Goal: Task Accomplishment & Management: Manage account settings

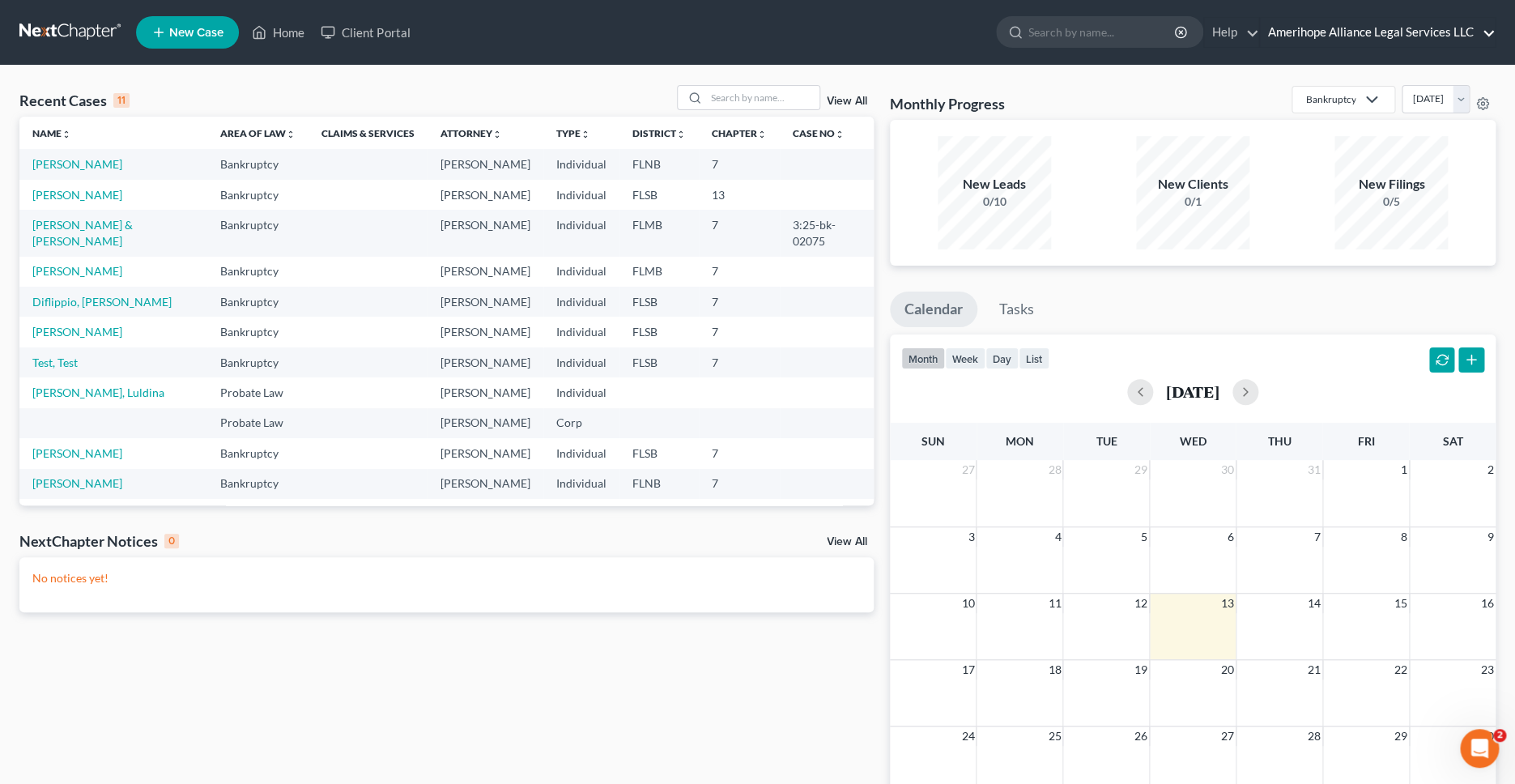
click at [1425, 35] on link "Amerihope Alliance Legal Services LLC" at bounding box center [1378, 32] width 235 height 29
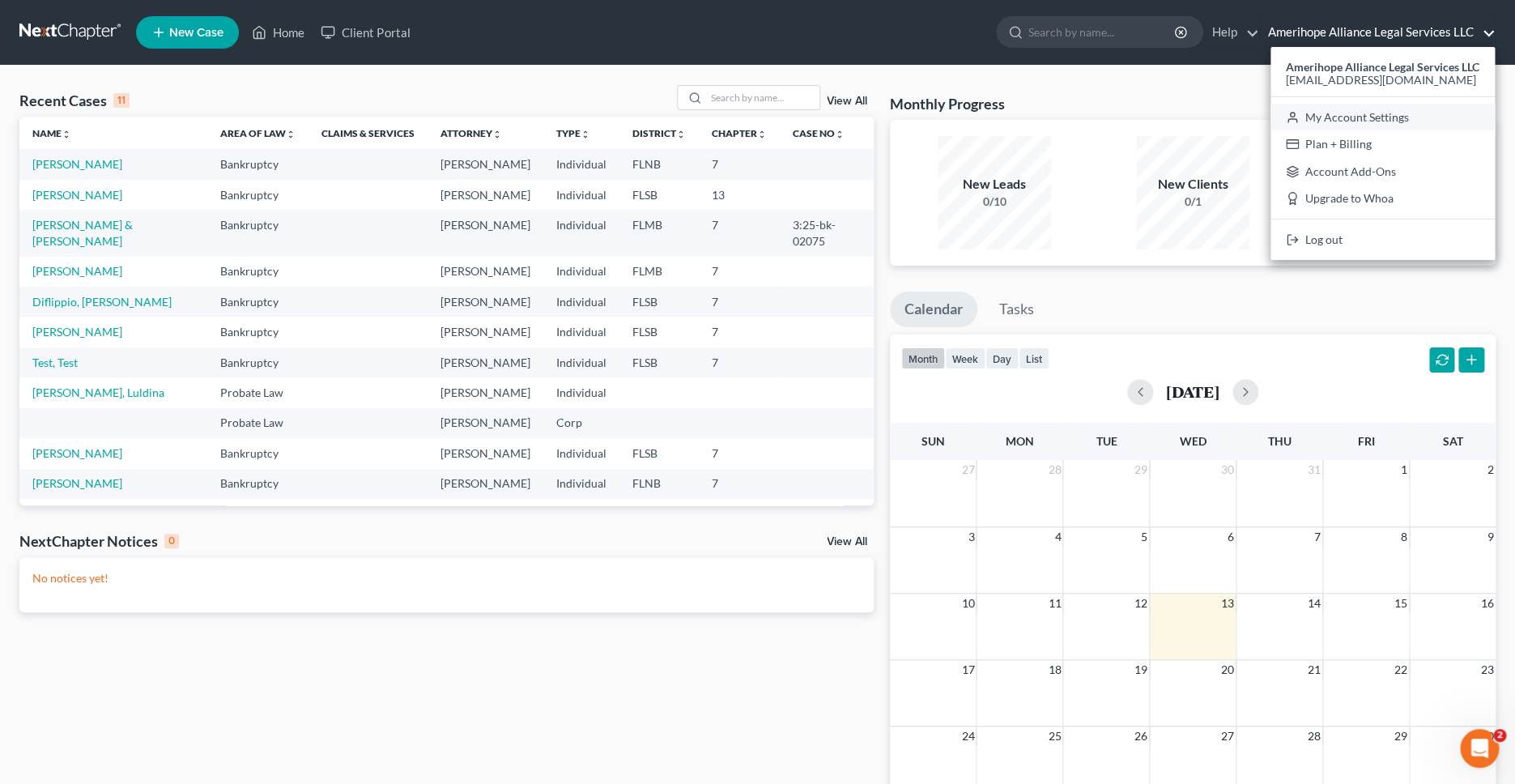
click at [1315, 114] on link "My Account Settings" at bounding box center [1382, 117] width 224 height 27
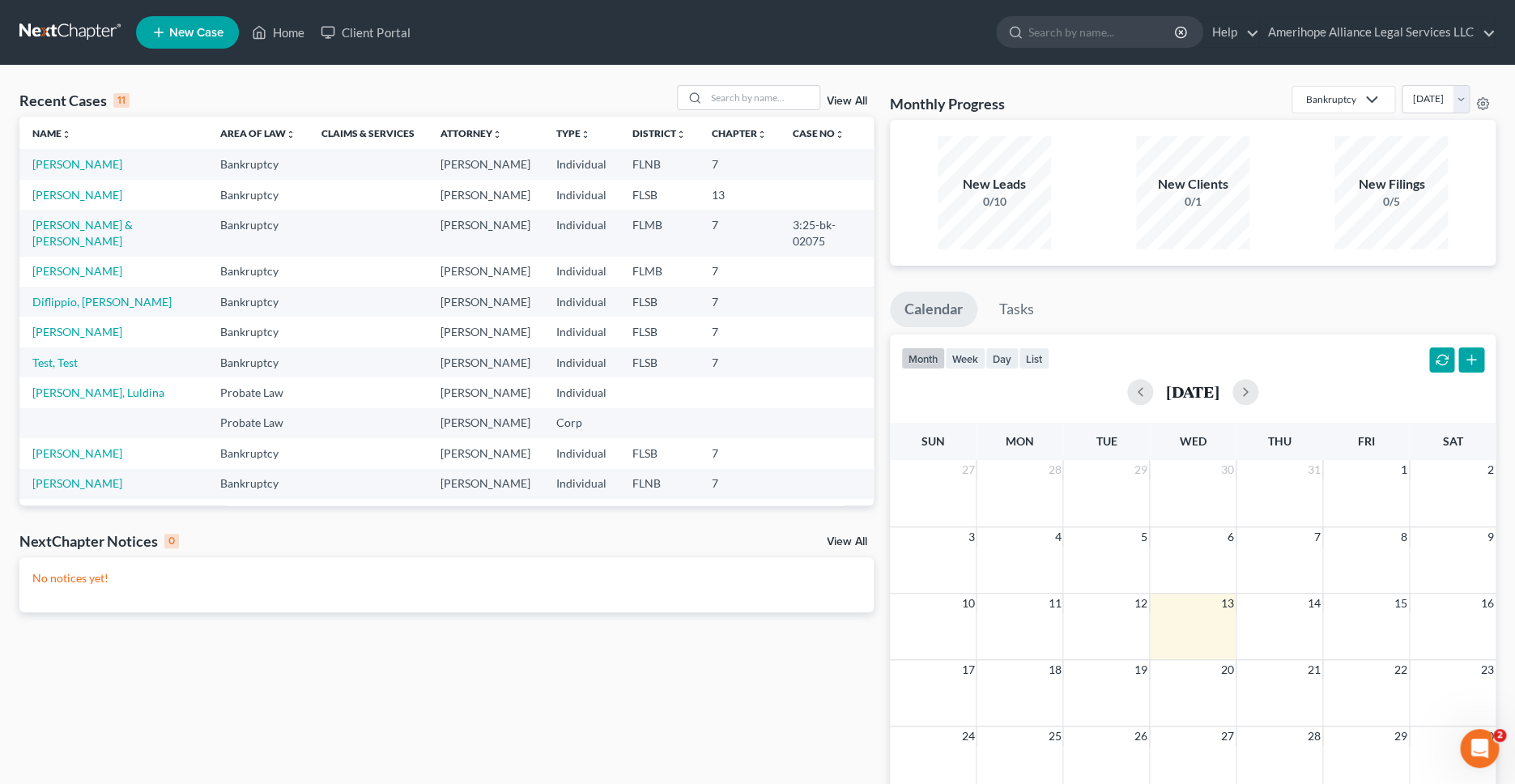
select select "17"
select select "24"
select select "9"
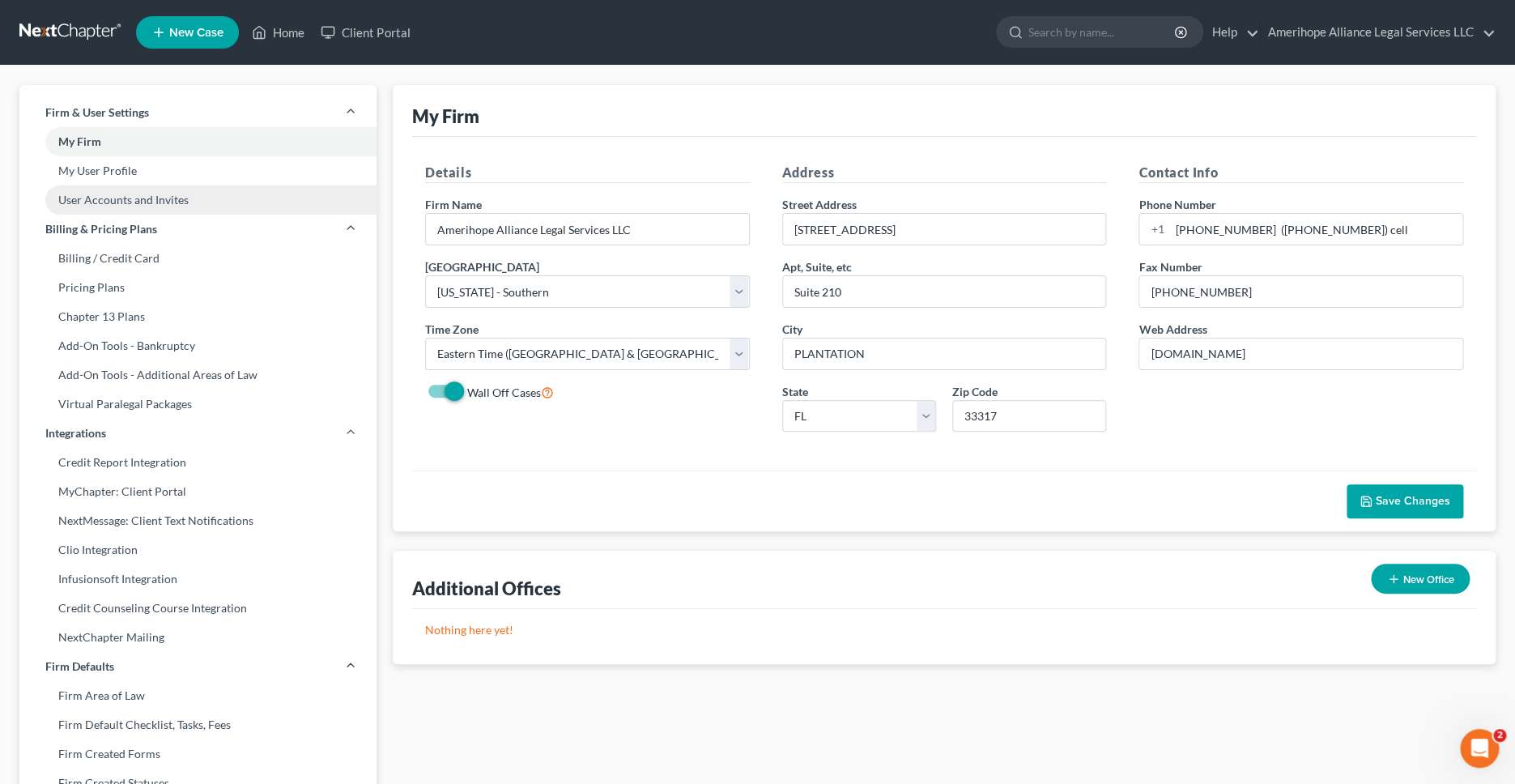
click at [171, 194] on link "User Accounts and Invites" at bounding box center [198, 200] width 357 height 29
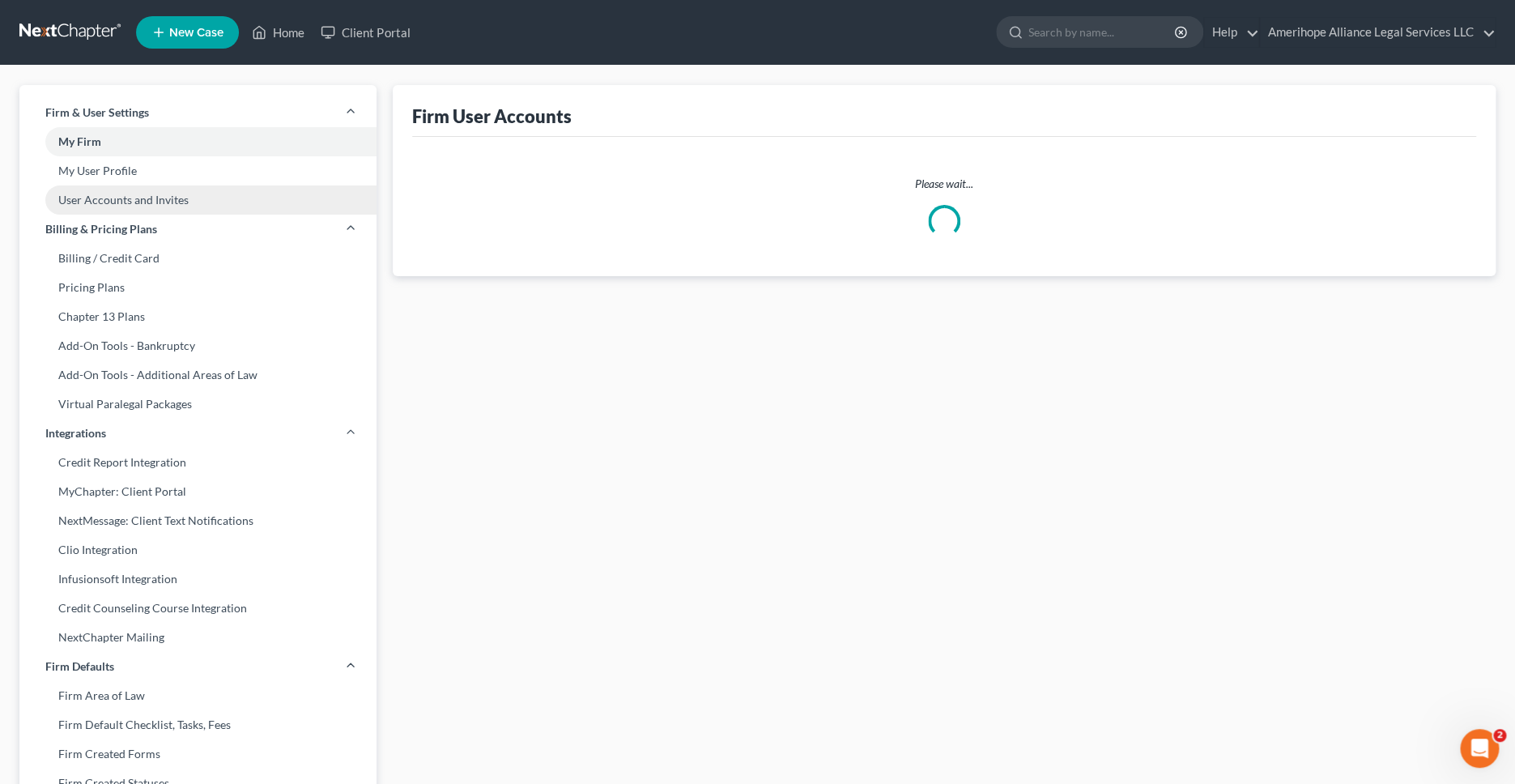
select select "0"
select select "1"
select select "2"
select select "1"
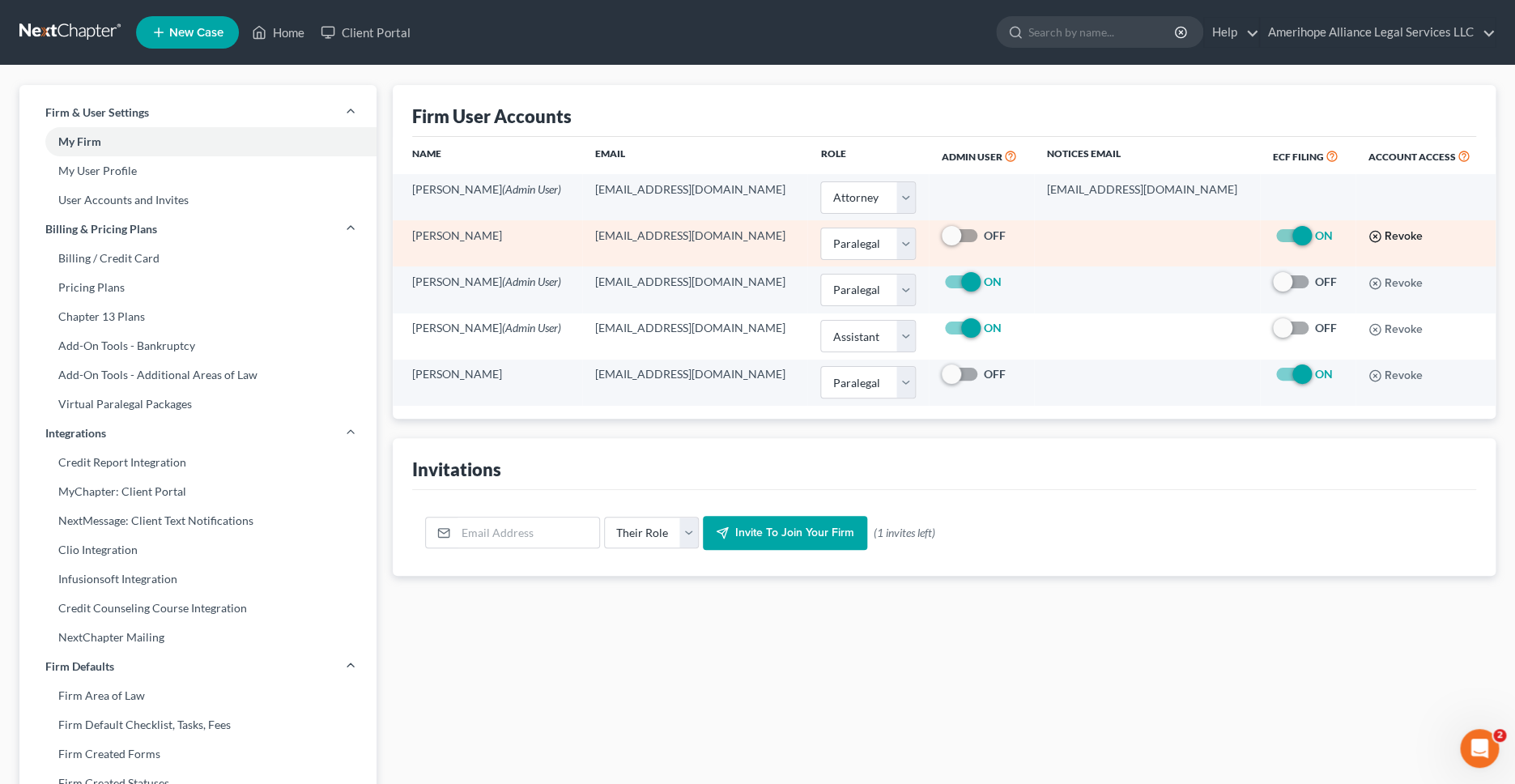
click at [1409, 241] on button "Revoke" at bounding box center [1396, 236] width 54 height 13
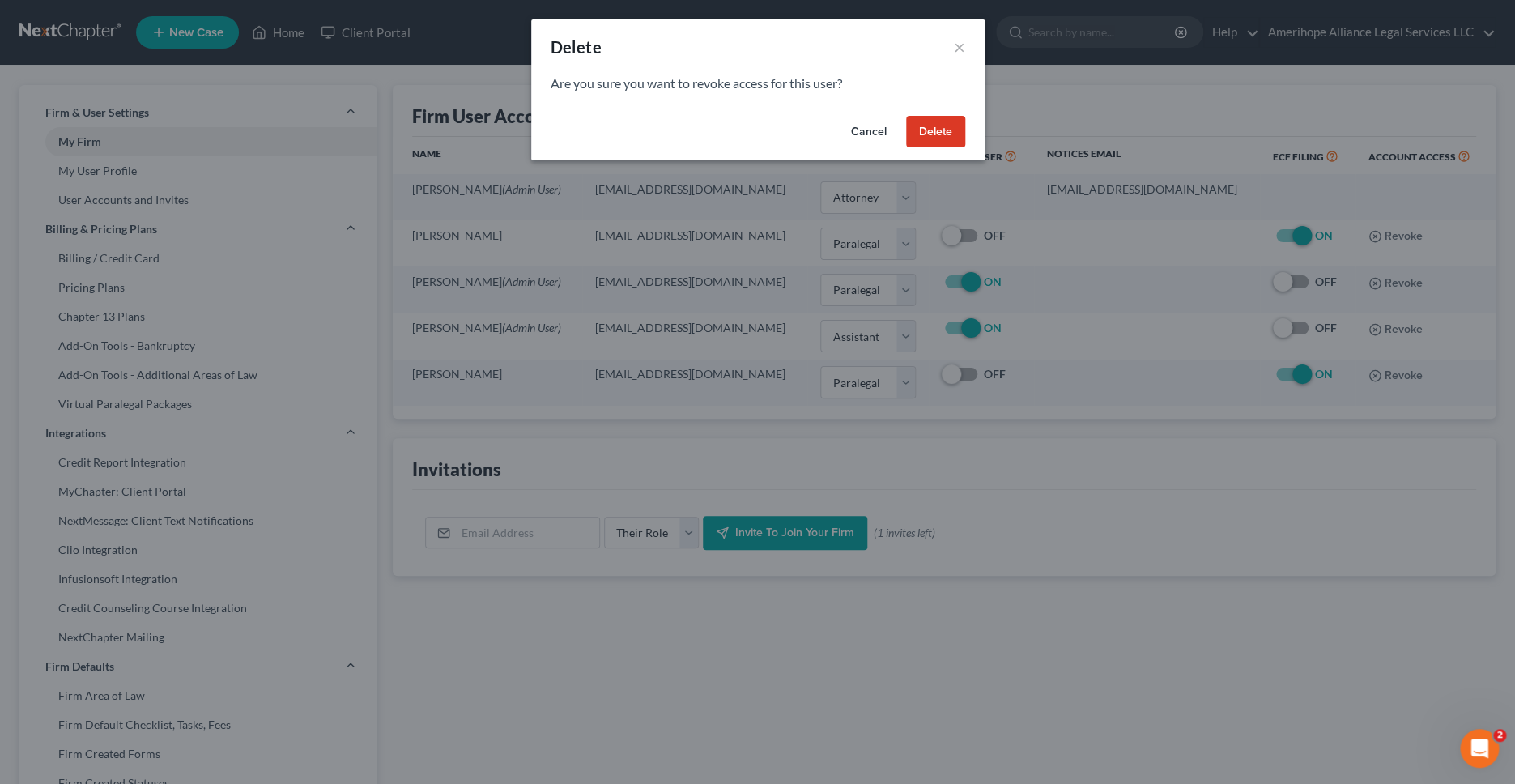
click at [954, 128] on button "Delete" at bounding box center [935, 132] width 59 height 33
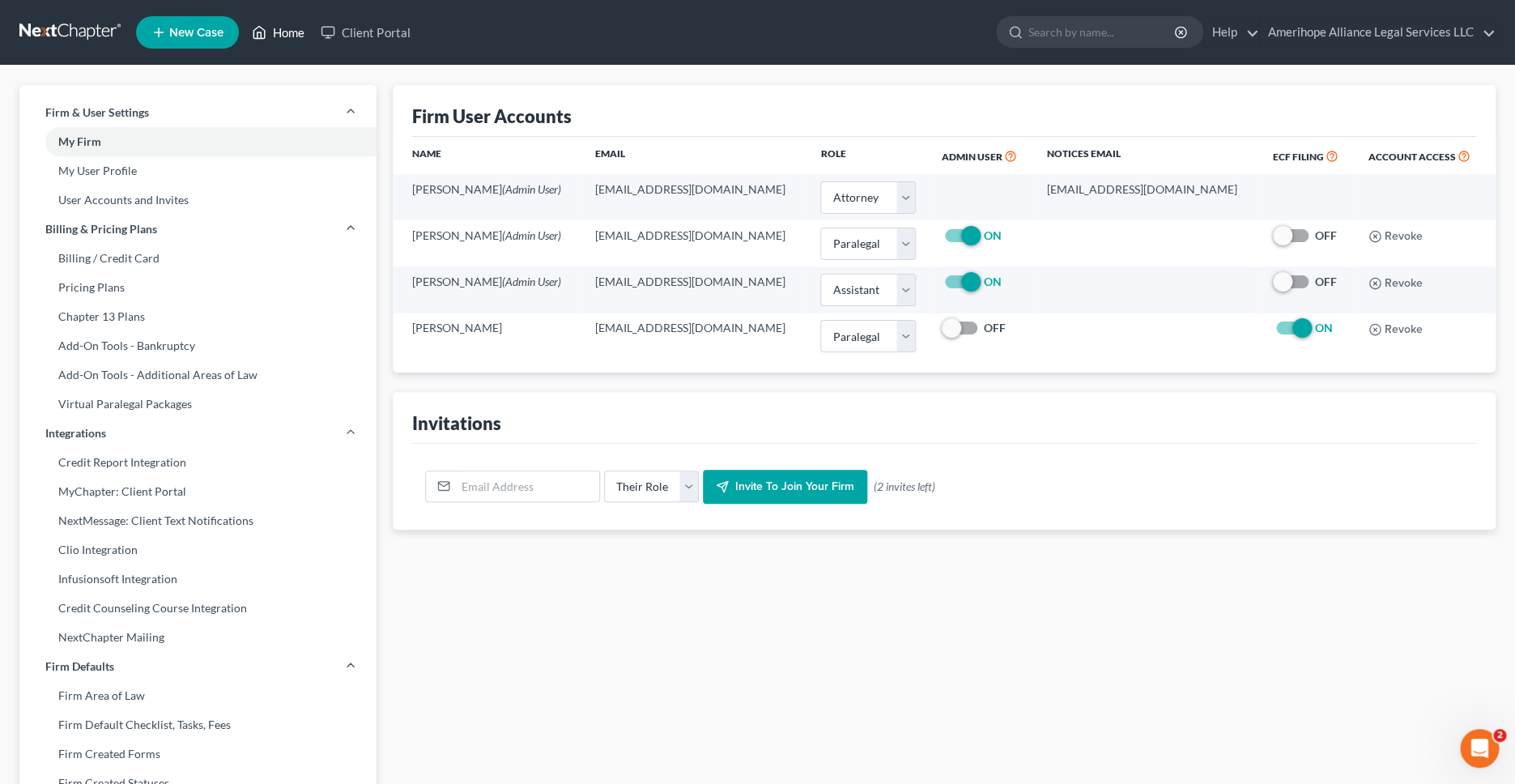
click at [296, 34] on link "Home" at bounding box center [278, 32] width 69 height 29
